Goal: Task Accomplishment & Management: Use online tool/utility

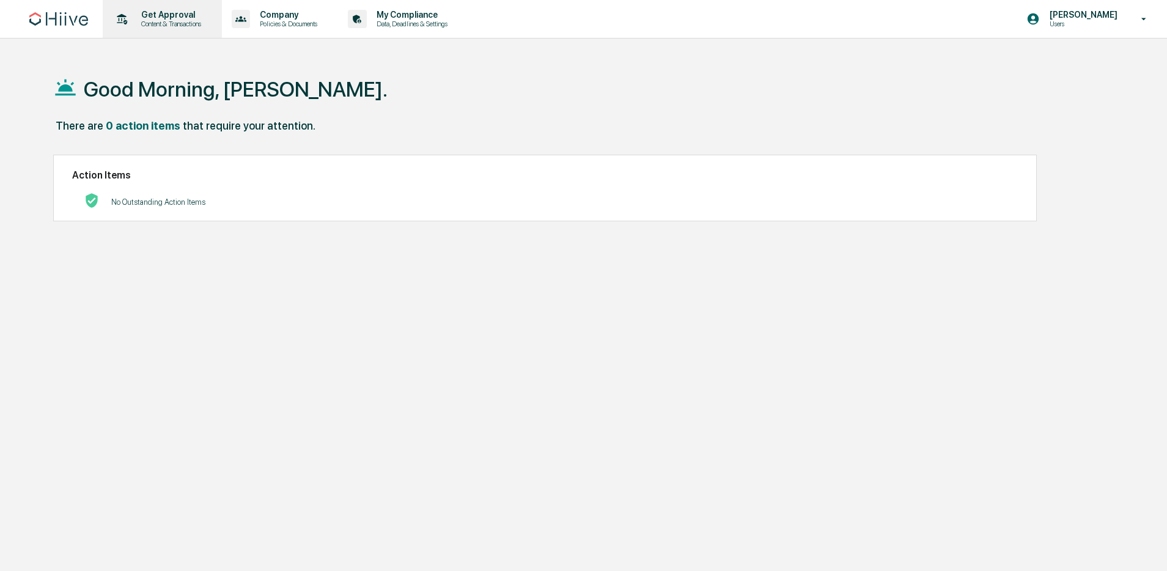
click at [156, 24] on p "Content & Transactions" at bounding box center [169, 24] width 76 height 9
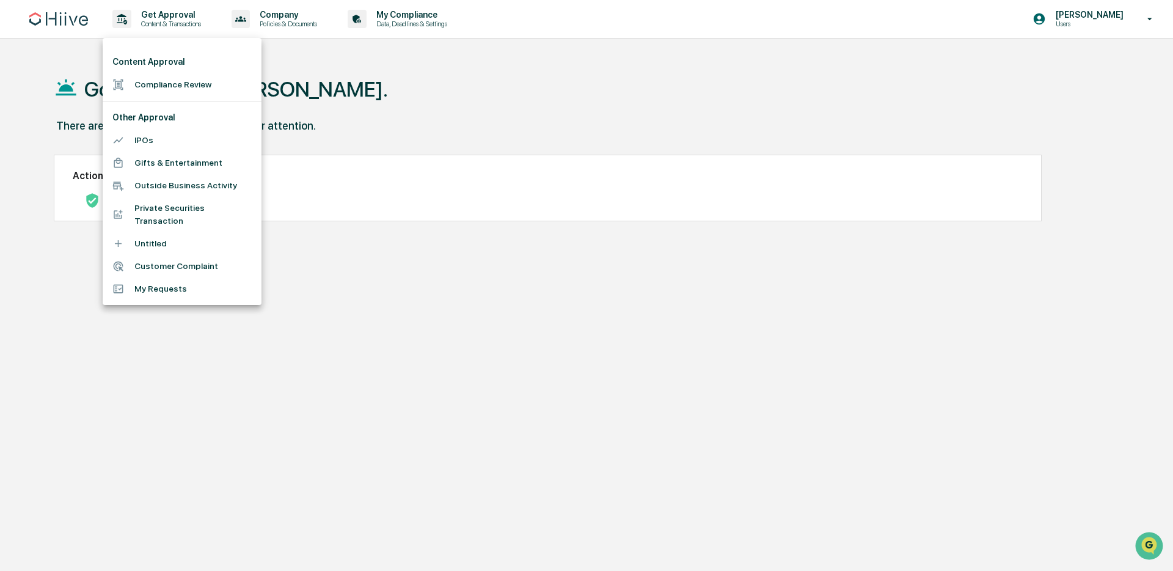
click at [178, 96] on ul "Content Approval Compliance Review Other Approval IPOs Gifts & Entertainment Ou…" at bounding box center [182, 171] width 159 height 267
click at [179, 93] on li "Compliance Review" at bounding box center [182, 84] width 159 height 23
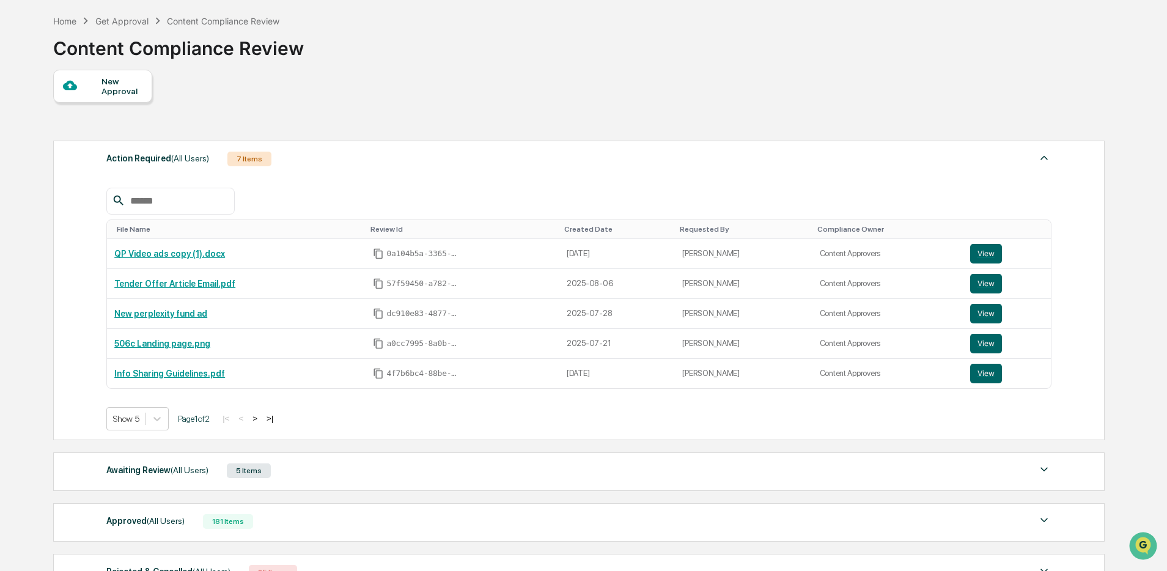
scroll to position [182, 0]
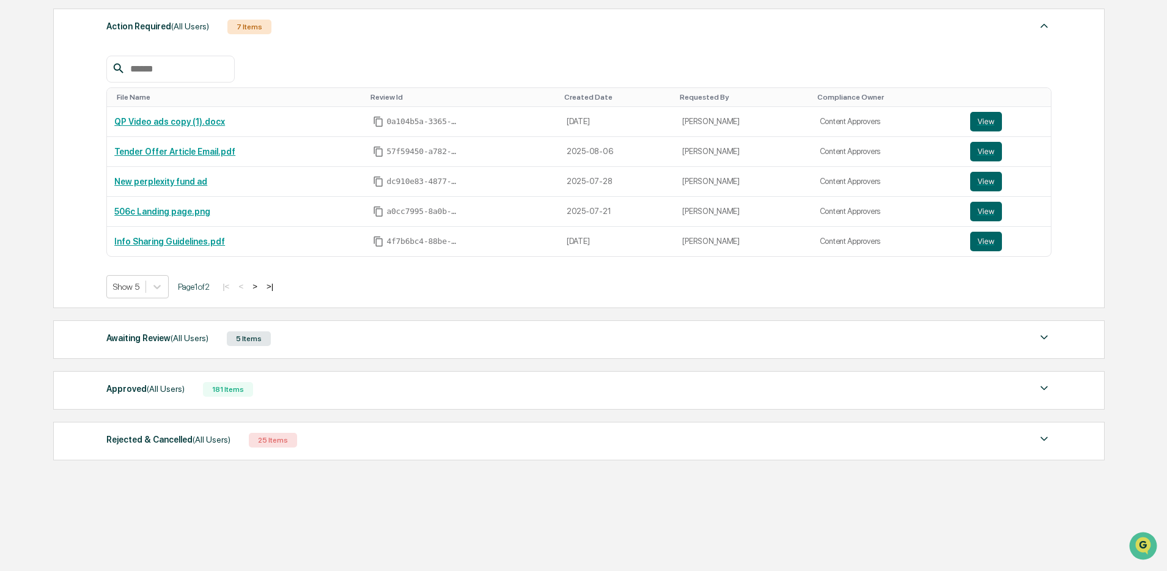
click at [262, 344] on div "5 Items" at bounding box center [249, 338] width 44 height 15
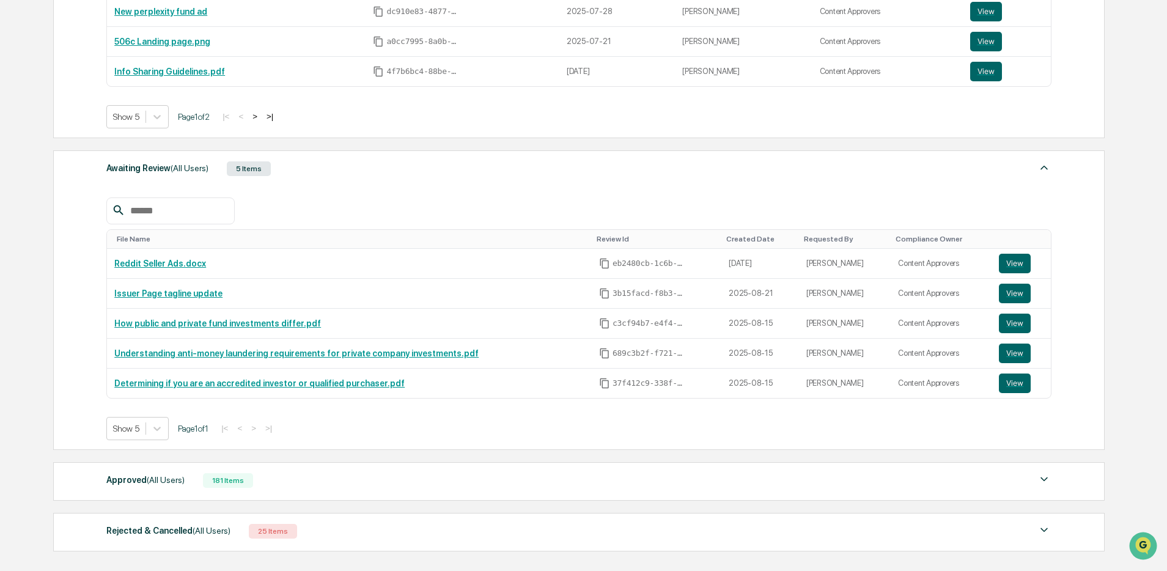
scroll to position [368, 0]
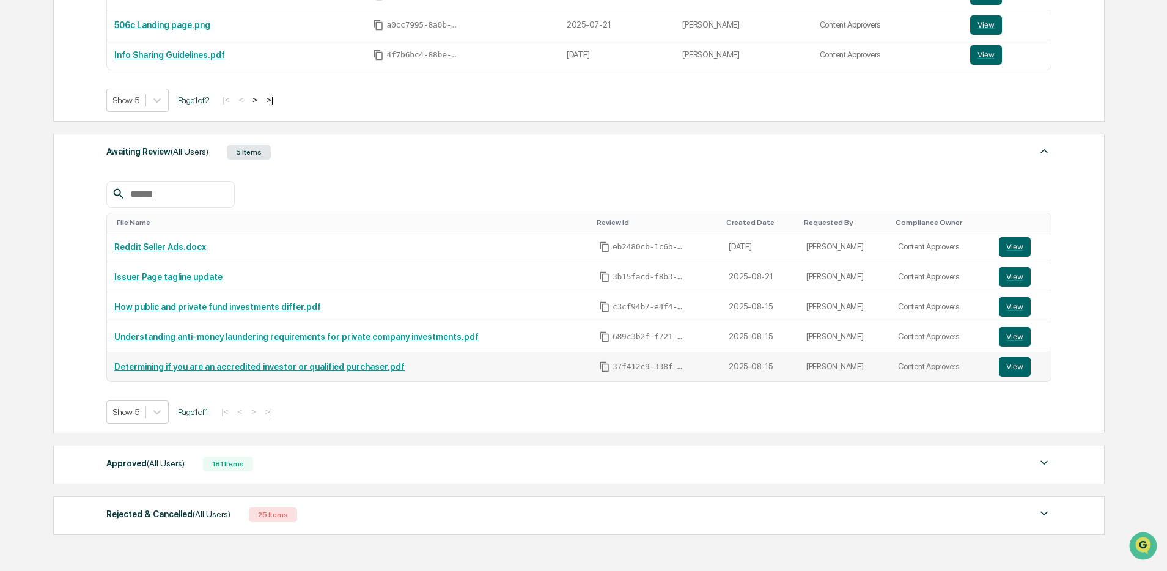
click at [542, 368] on div "Determining if you are an accredited investor or qualified purchaser.pdf" at bounding box center [349, 367] width 470 height 10
drag, startPoint x: 263, startPoint y: 306, endPoint x: 68, endPoint y: 319, distance: 195.4
click at [68, 319] on div "Awaiting Review (All Users) 5 Items File Name Review Id Created Date Requested …" at bounding box center [578, 283] width 1051 height 299
click at [202, 306] on link "How public and private fund investments differ.pdf" at bounding box center [217, 307] width 207 height 10
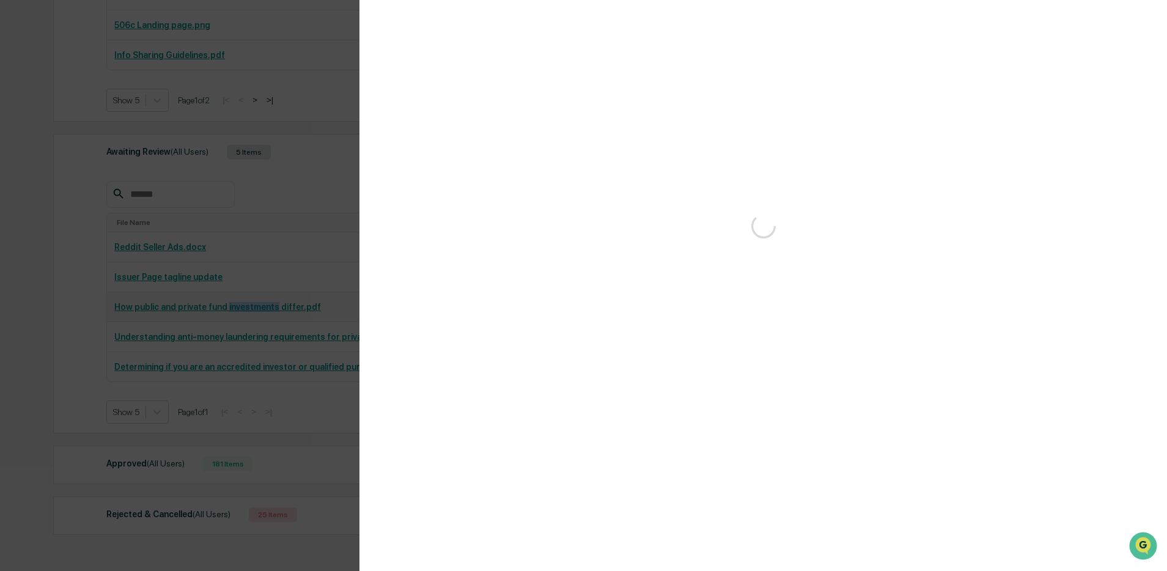
click at [202, 306] on div "Version History" at bounding box center [583, 285] width 1167 height 571
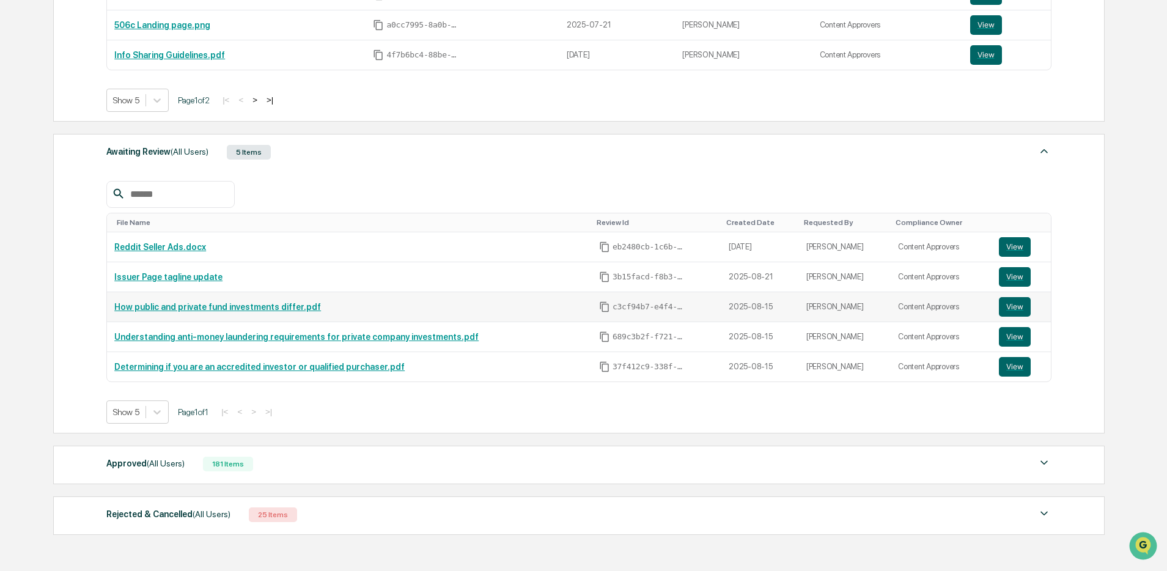
click at [279, 308] on link "How public and private fund investments differ.pdf" at bounding box center [217, 307] width 207 height 10
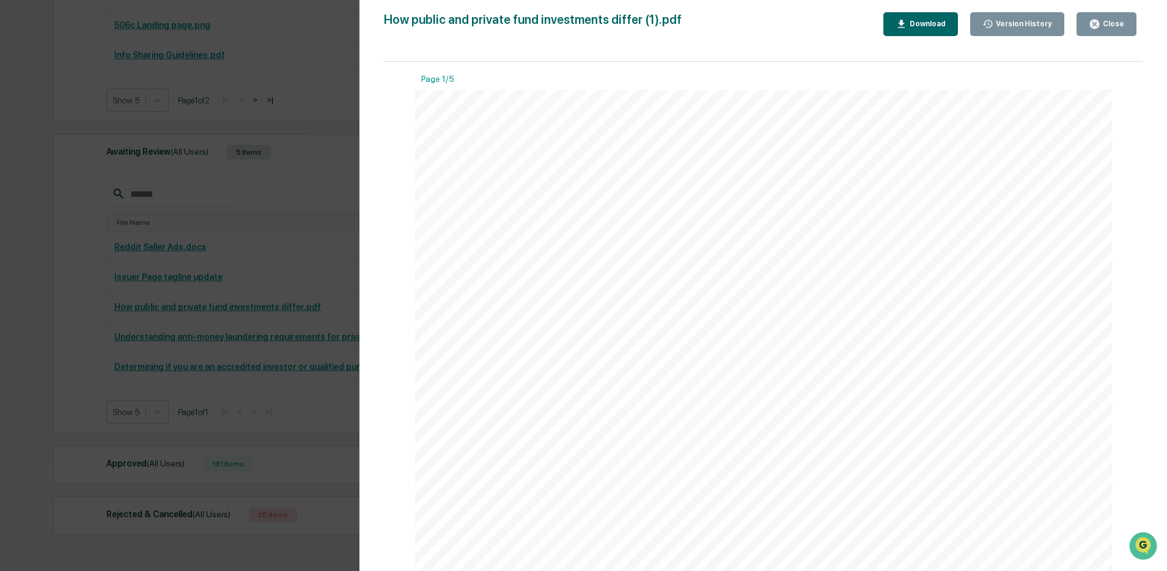
click at [268, 215] on div "Version History 08/20/2025, 06:41 PM Kate Wilson 08/15/2025, 09:23 PM Kate Wils…" at bounding box center [583, 285] width 1167 height 571
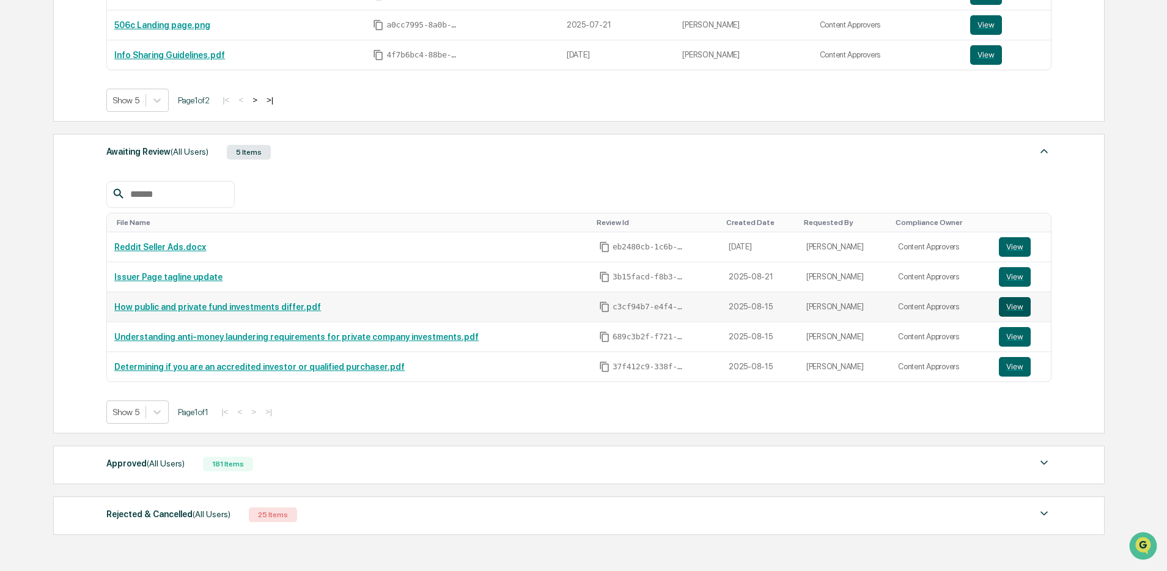
click at [1010, 307] on button "View" at bounding box center [1015, 307] width 32 height 20
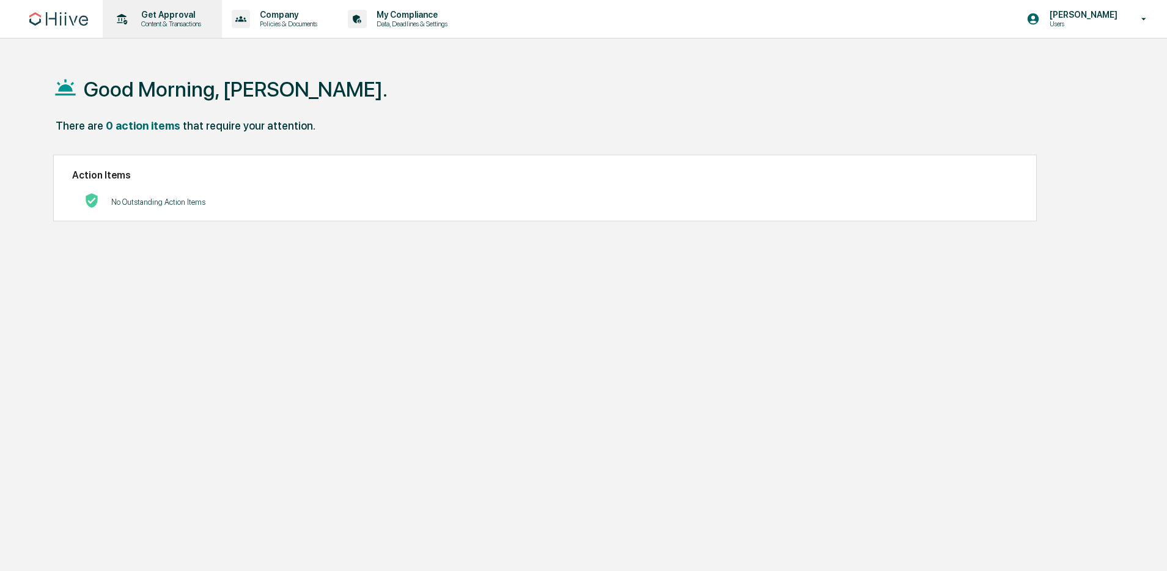
click at [117, 23] on icon at bounding box center [121, 19] width 19 height 19
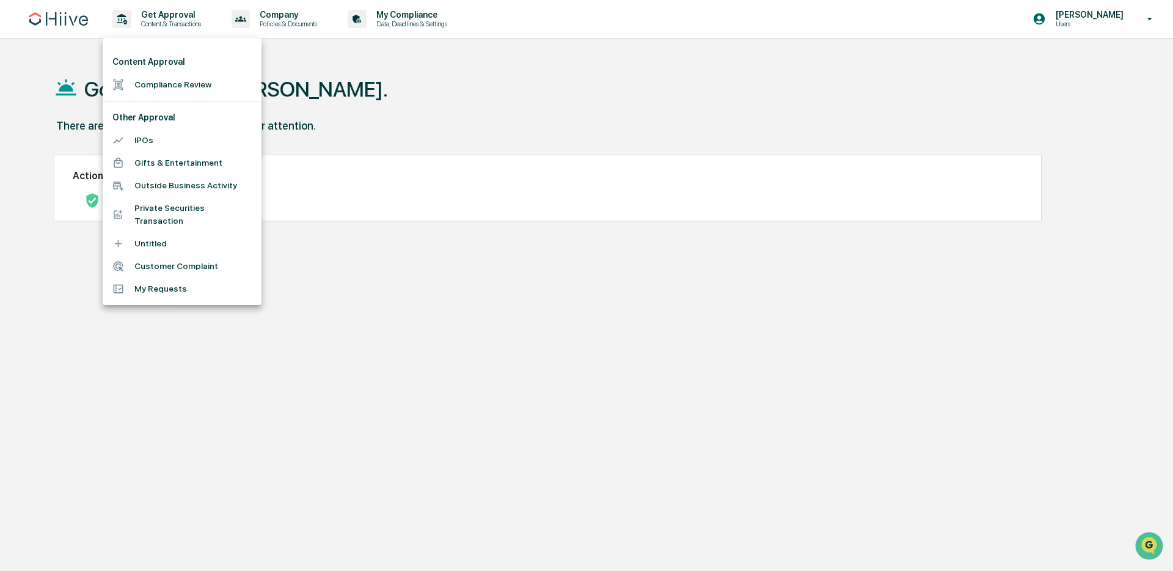
click at [183, 86] on li "Compliance Review" at bounding box center [182, 84] width 159 height 23
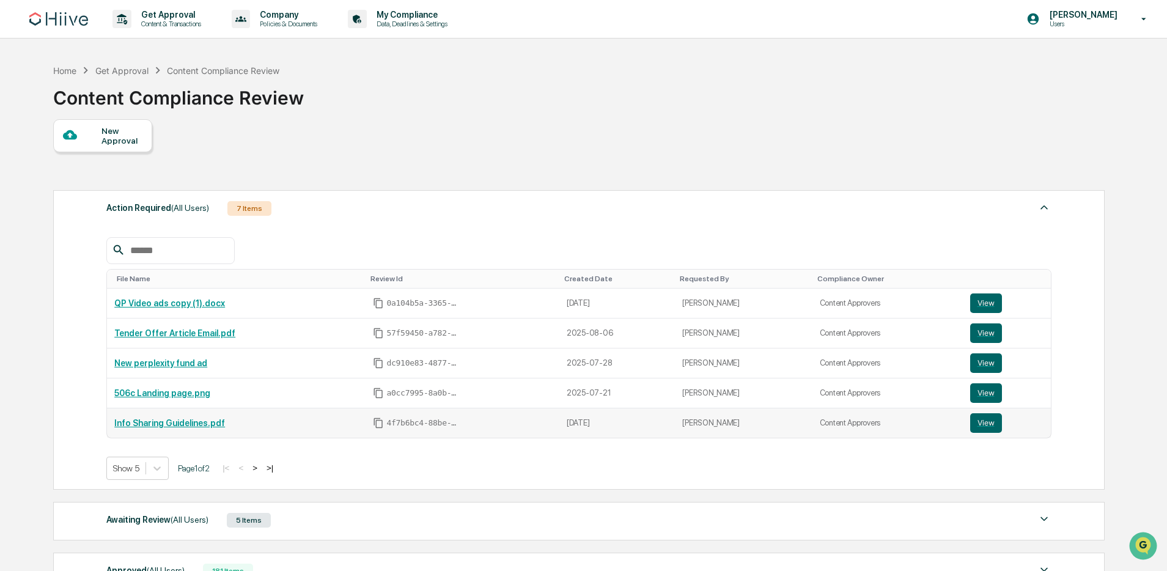
scroll to position [182, 0]
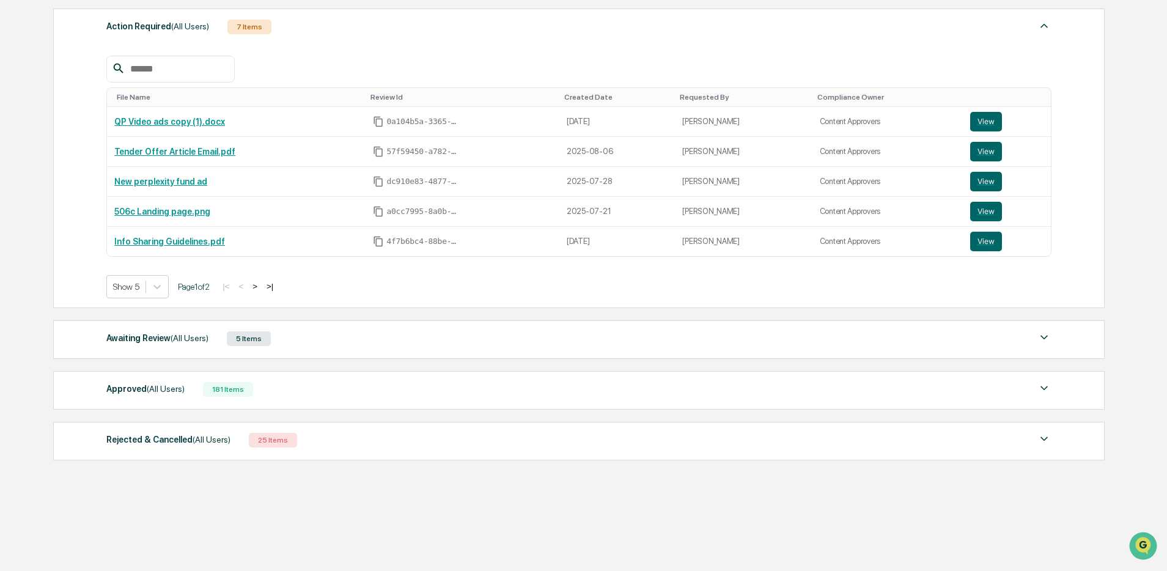
click at [390, 387] on div "Approved (All Users) 181 Items" at bounding box center [578, 389] width 945 height 17
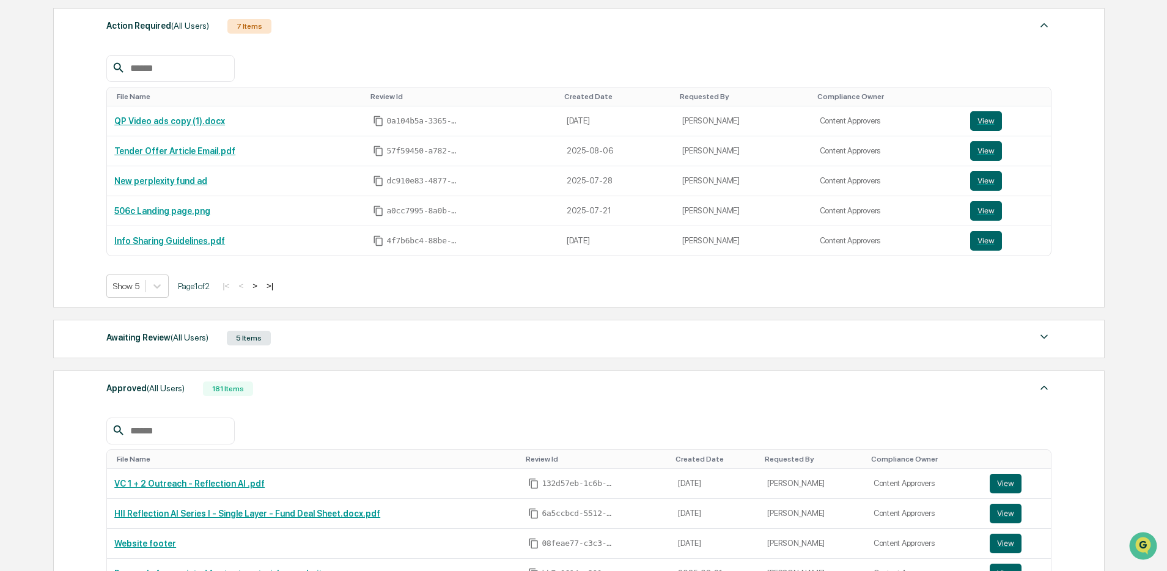
click at [435, 349] on div "Awaiting Review (All Users) 5 Items File Name Review Id Created Date Requested …" at bounding box center [578, 339] width 1051 height 39
click at [464, 332] on div "Awaiting Review (All Users) 5 Items" at bounding box center [578, 337] width 945 height 17
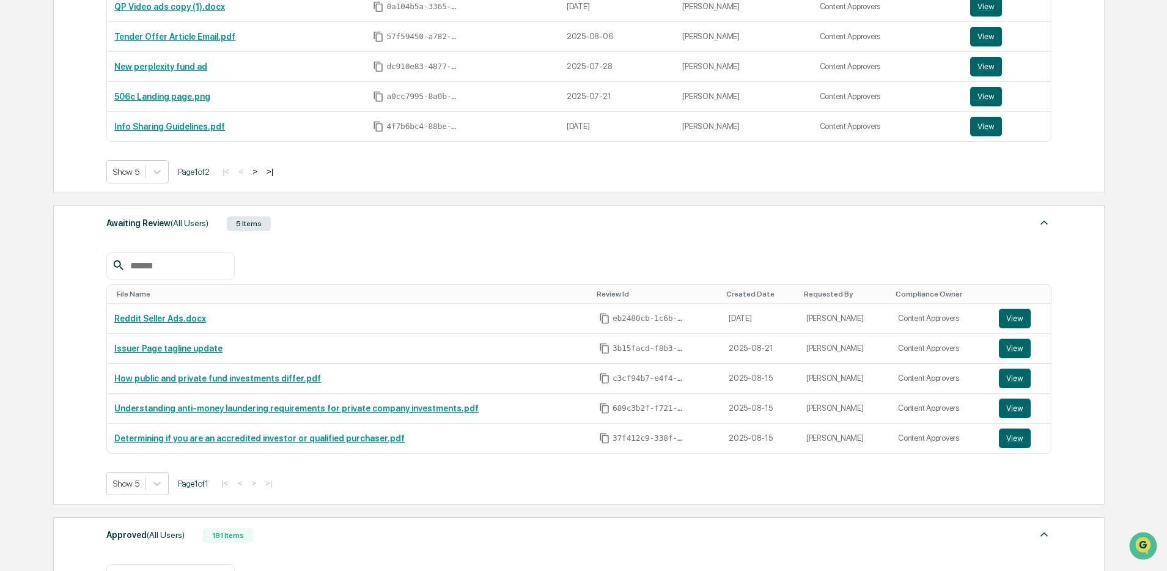
scroll to position [339, 0]
